Goal: Navigation & Orientation: Find specific page/section

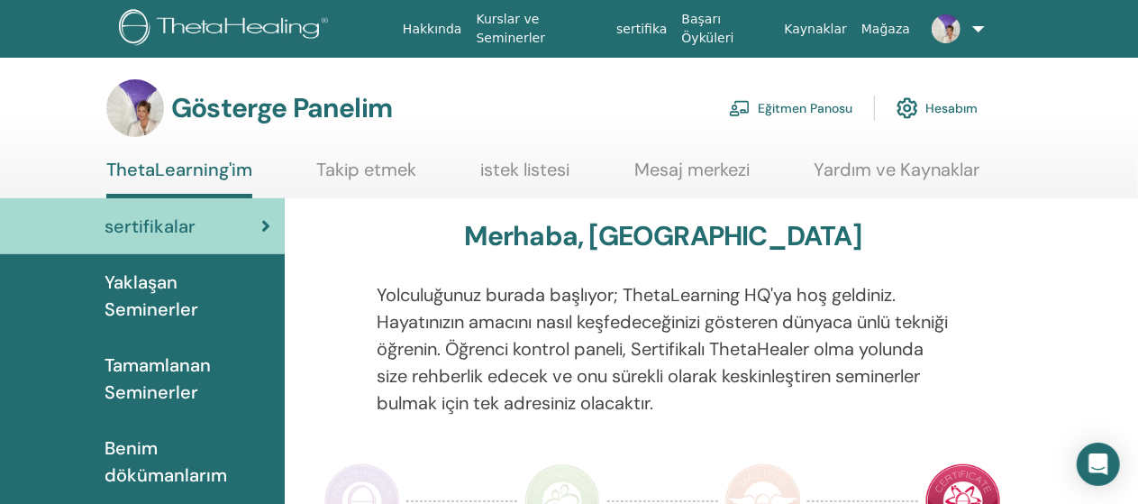
click at [794, 107] on font "Eğitmen Panosu" at bounding box center [805, 109] width 95 height 16
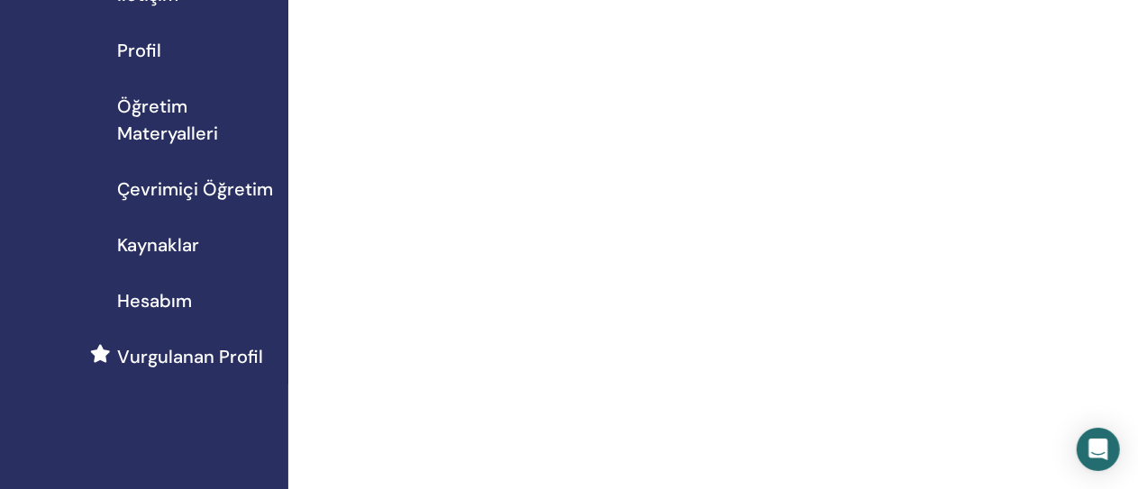
scroll to position [204, 0]
click at [213, 356] on span "Vurgulanan Profil" at bounding box center [190, 355] width 146 height 27
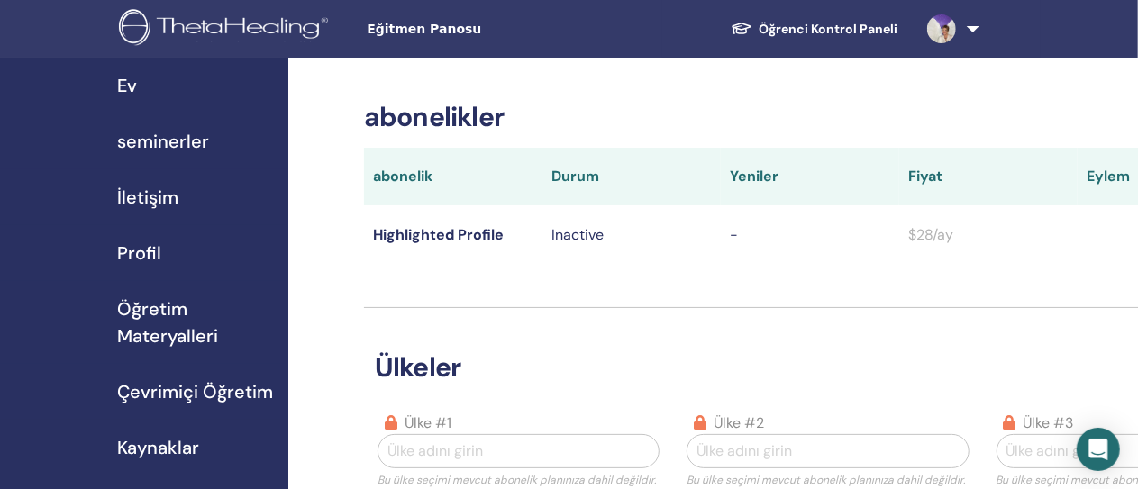
click at [141, 304] on span "Öğretim Materyalleri" at bounding box center [195, 323] width 157 height 54
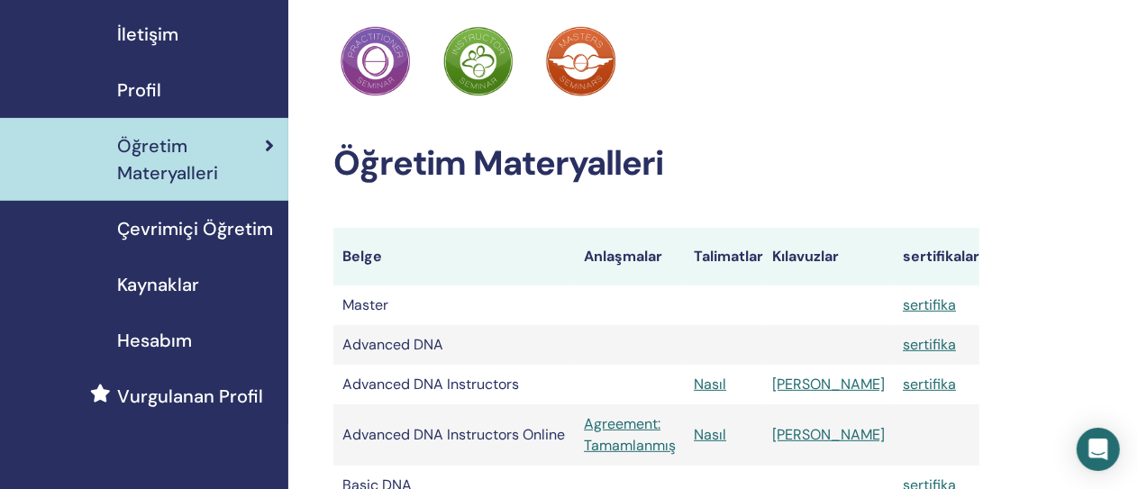
scroll to position [162, 0]
